Goal: Navigation & Orientation: Find specific page/section

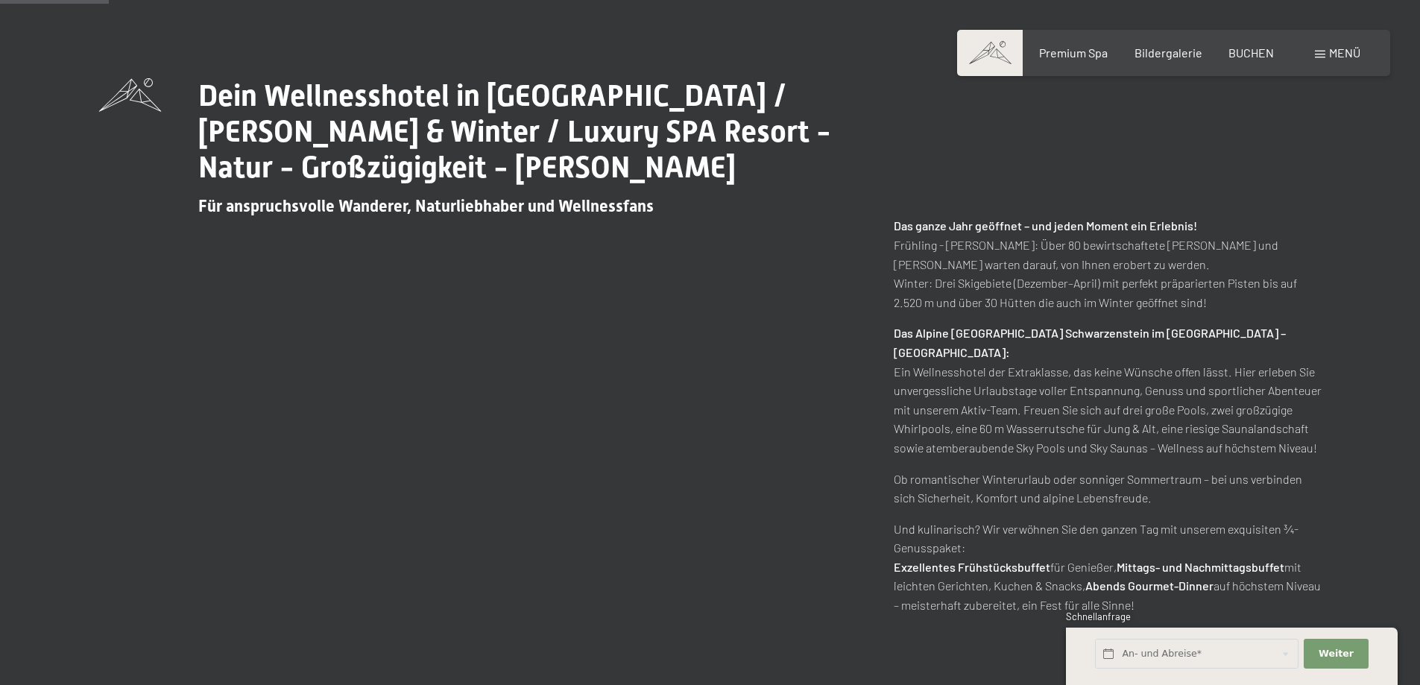
scroll to position [745, 0]
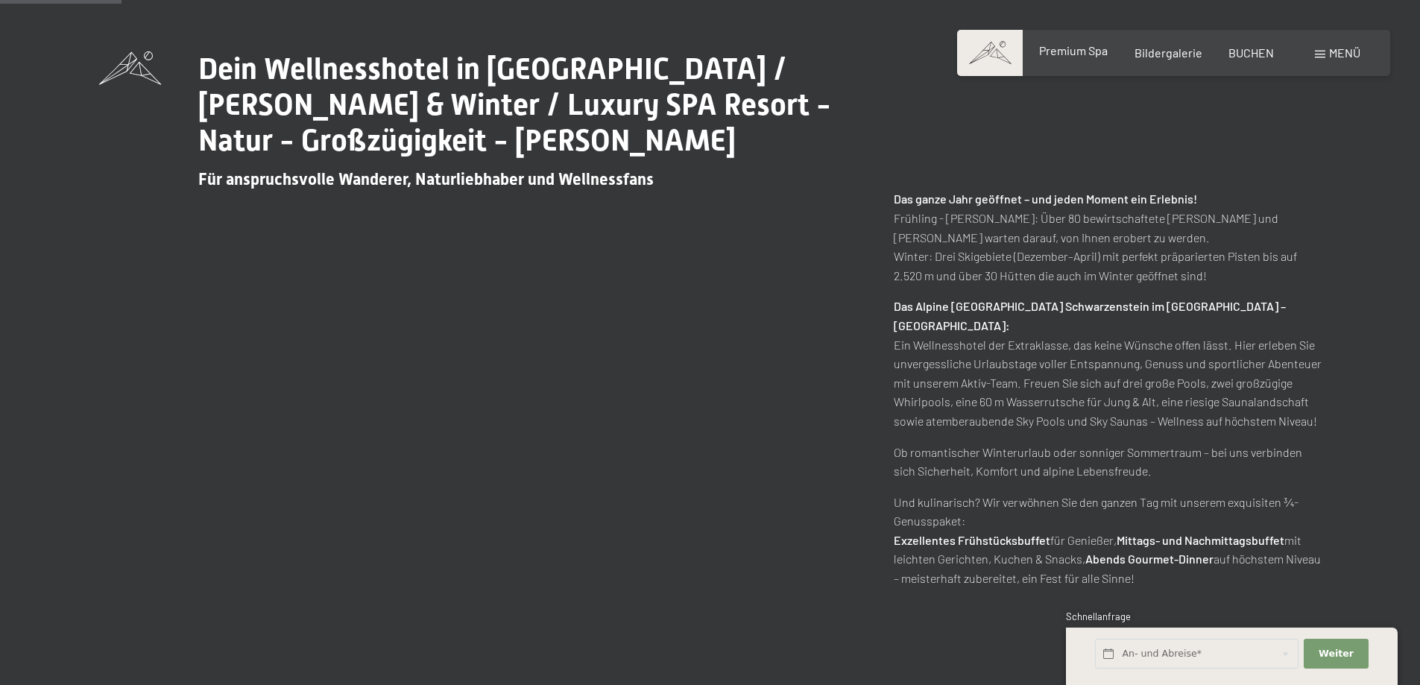
click at [1066, 46] on span "Premium Spa" at bounding box center [1073, 50] width 69 height 14
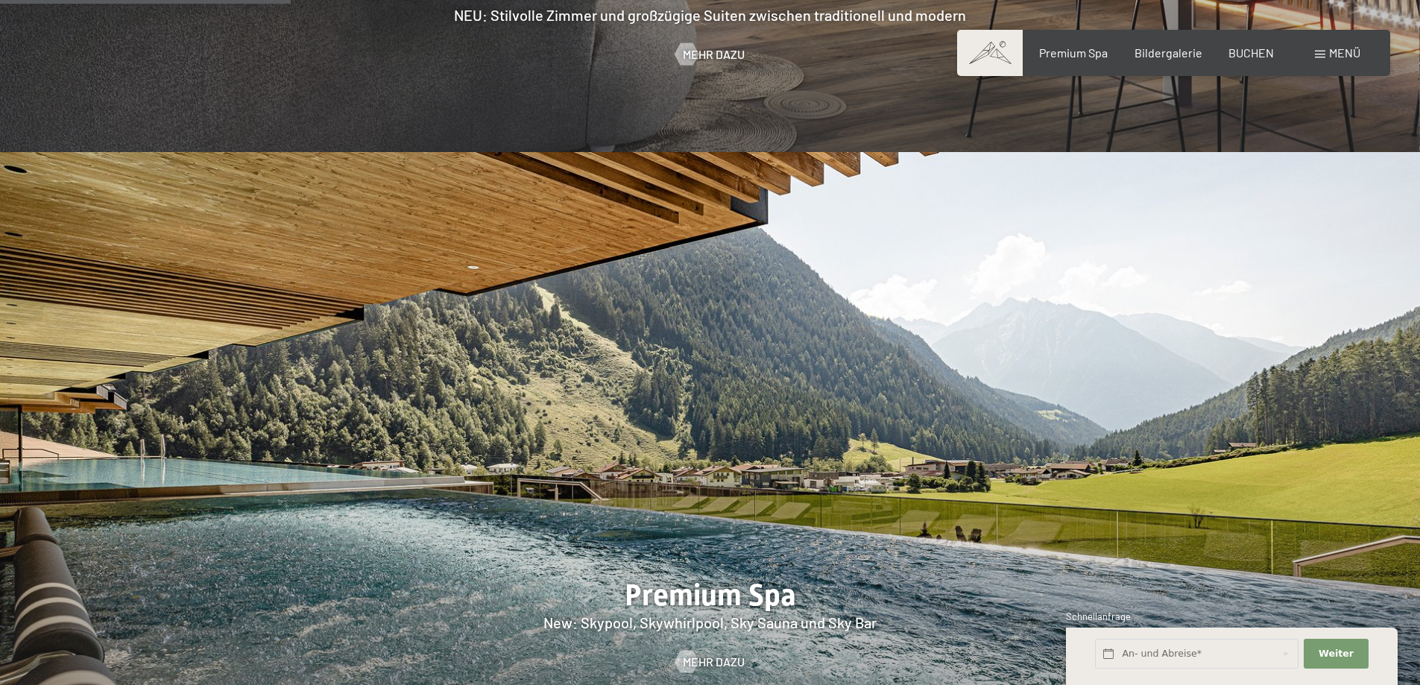
scroll to position [2012, 0]
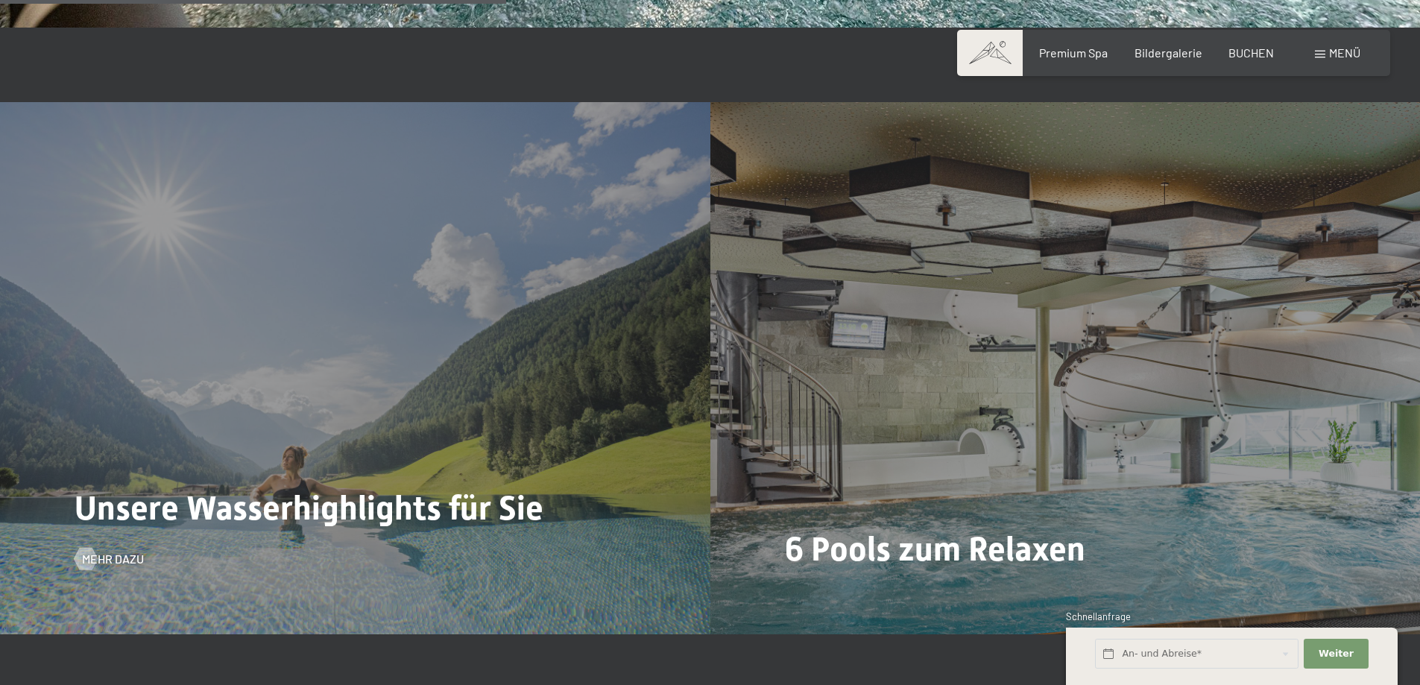
scroll to position [3950, 0]
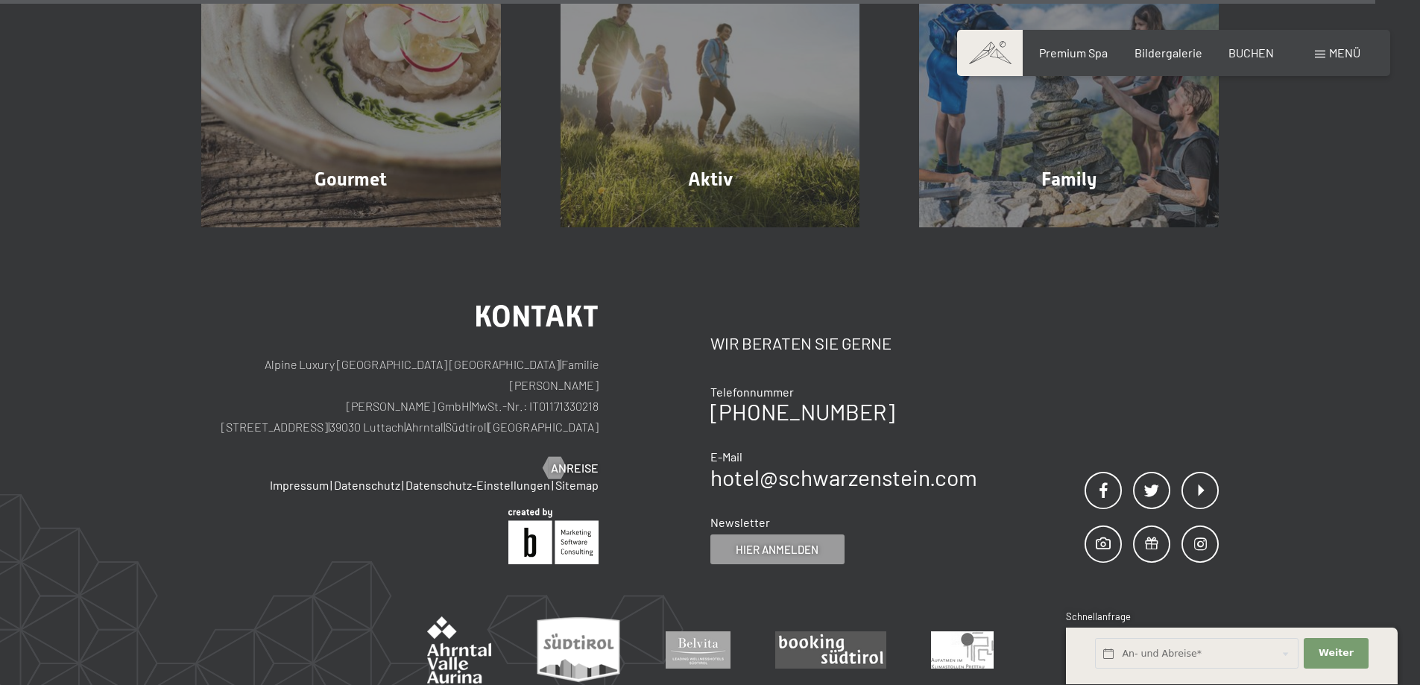
scroll to position [5005, 0]
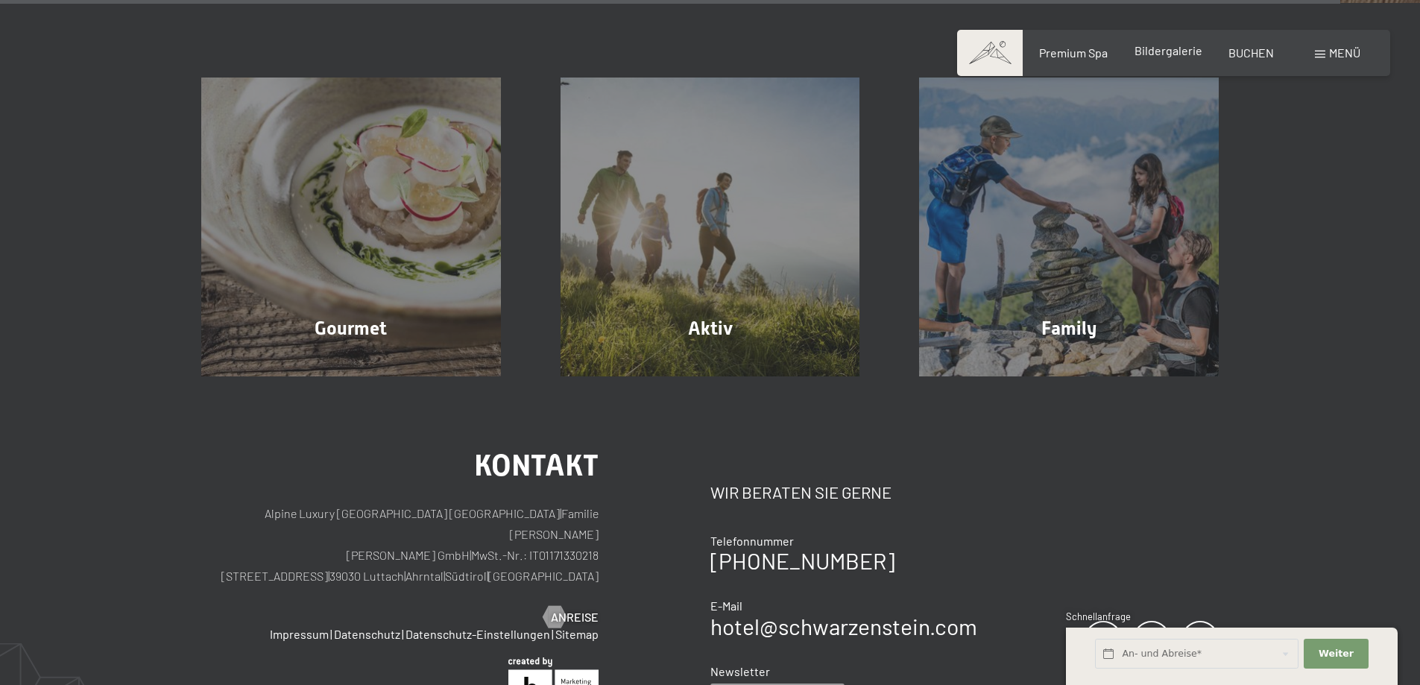
click at [1158, 47] on span "Bildergalerie" at bounding box center [1168, 50] width 68 height 14
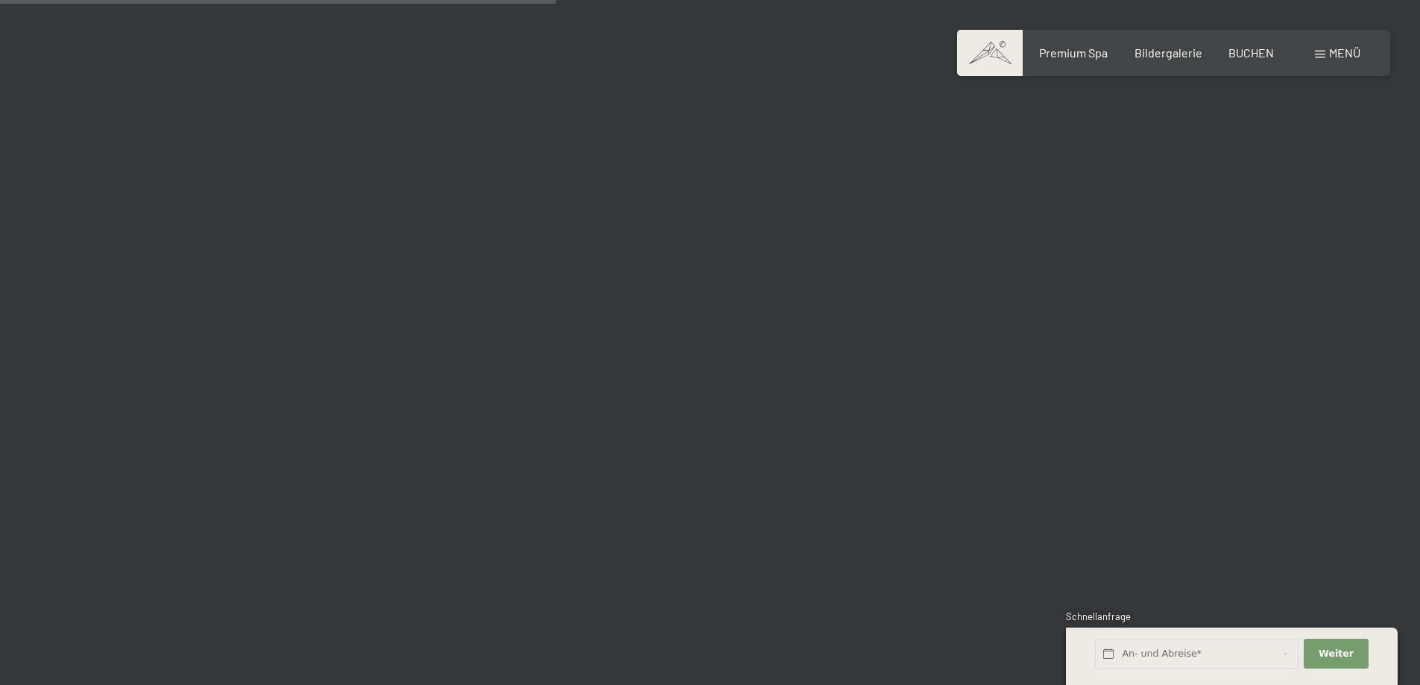
scroll to position [7528, 0]
